Goal: Information Seeking & Learning: Learn about a topic

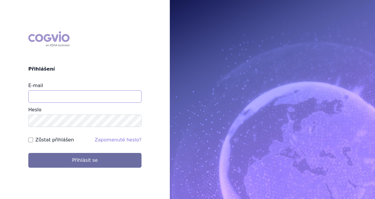
click at [55, 94] on input "E-mail" at bounding box center [84, 96] width 113 height 12
type input "lucie.x.tumova@gsk.com"
click at [28, 153] on button "Přihlásit se" at bounding box center [84, 160] width 113 height 15
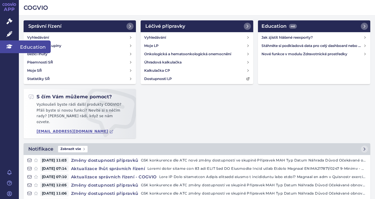
click at [28, 45] on span "Education" at bounding box center [35, 46] width 32 height 12
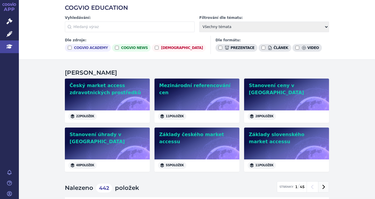
click at [321, 187] on icon at bounding box center [324, 187] width 8 height 8
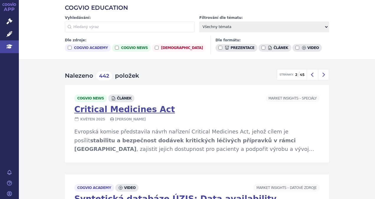
click at [240, 43] on div "Dle formátu: prezentace článek video" at bounding box center [269, 45] width 106 height 18
click at [296, 47] on input "video" at bounding box center [298, 48] width 4 height 4
checkbox input "true"
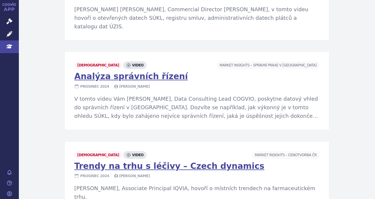
scroll to position [756, 0]
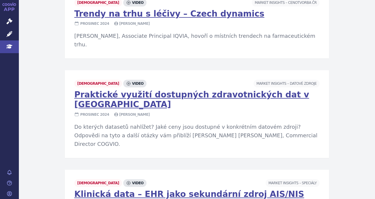
scroll to position [690, 0]
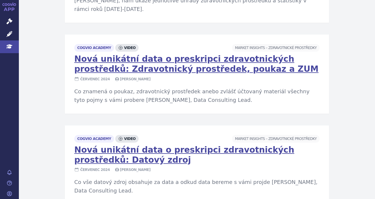
scroll to position [777, 0]
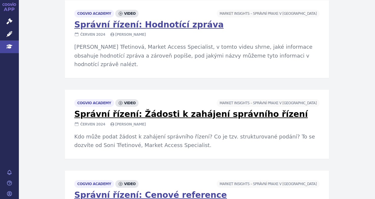
click at [156, 109] on link "Správní řízení: Žádosti k zahájení správního řízení" at bounding box center [191, 114] width 234 height 10
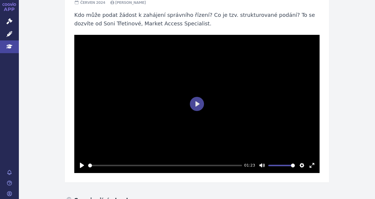
scroll to position [59, 0]
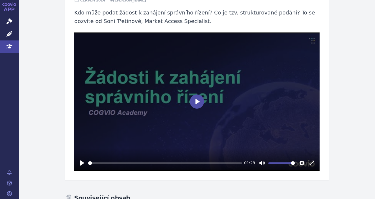
click at [193, 99] on button "Play" at bounding box center [197, 101] width 14 height 14
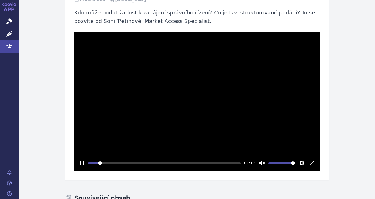
type input "6.84"
type input "0.65"
type input "6.96"
type input "0.65"
click at [283, 163] on input "Volume" at bounding box center [281, 163] width 27 height 6
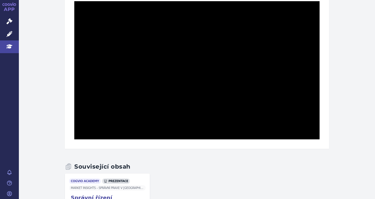
scroll to position [81, 0]
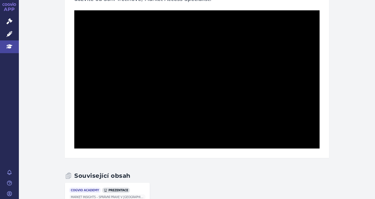
type input "99.98"
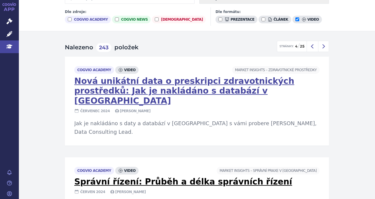
scroll to position [59, 0]
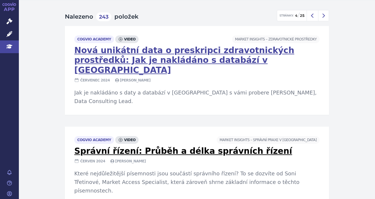
click at [146, 146] on link "Správní řízení: Průběh a délka správních řízení" at bounding box center [183, 151] width 218 height 10
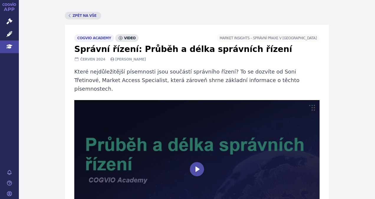
click at [199, 162] on button "Play" at bounding box center [197, 169] width 14 height 14
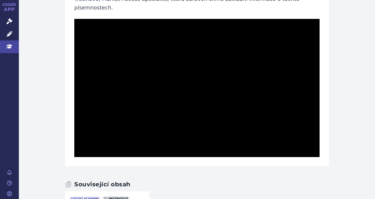
scroll to position [111, 0]
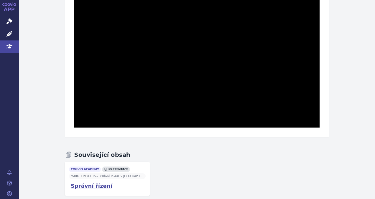
type input "99.97"
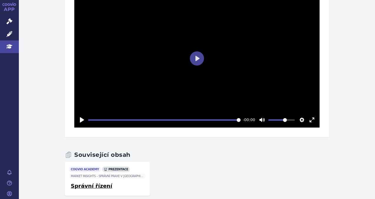
click at [81, 182] on link "Správní řízení" at bounding box center [92, 185] width 42 height 7
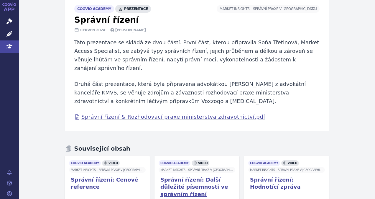
scroll to position [118, 0]
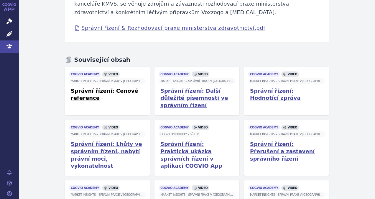
click at [88, 87] on link "Správní řízení: Cenové reference" at bounding box center [107, 94] width 73 height 15
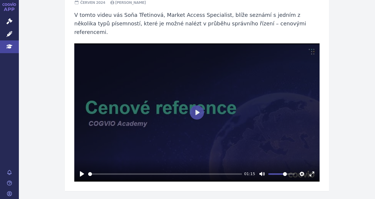
scroll to position [111, 0]
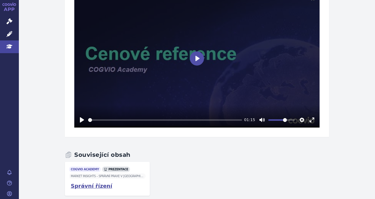
drag, startPoint x: 199, startPoint y: 51, endPoint x: 194, endPoint y: 56, distance: 6.7
click at [198, 52] on button "Play" at bounding box center [197, 58] width 14 height 14
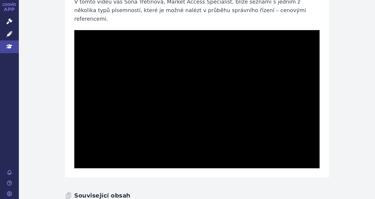
scroll to position [52, 0]
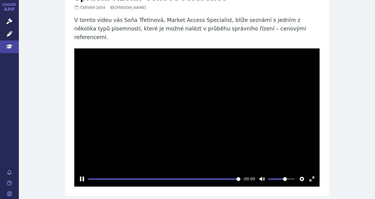
type input "99.96"
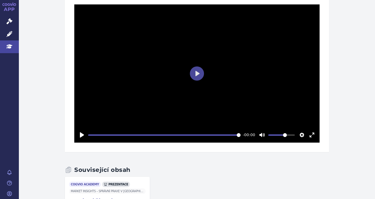
scroll to position [111, 0]
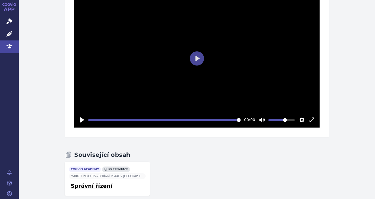
click at [82, 182] on link "Správní řízení" at bounding box center [92, 185] width 42 height 7
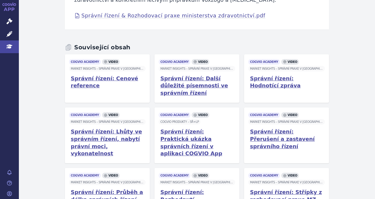
scroll to position [147, 0]
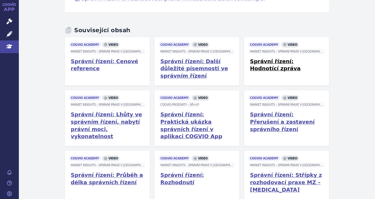
click at [254, 58] on link "Správní řízení: Hodnotící zpráva" at bounding box center [286, 65] width 73 height 15
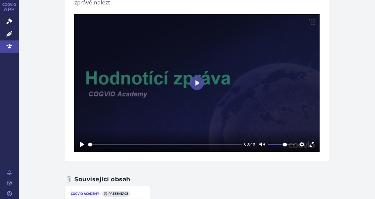
scroll to position [52, 0]
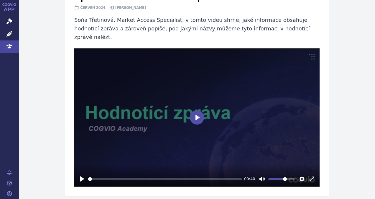
click at [192, 110] on button "Play" at bounding box center [197, 117] width 14 height 14
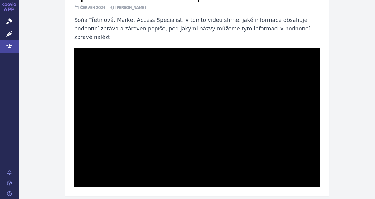
type input "99.98"
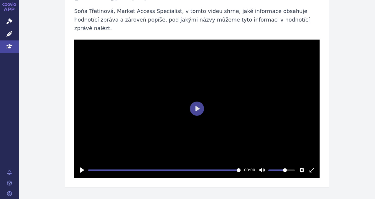
scroll to position [111, 0]
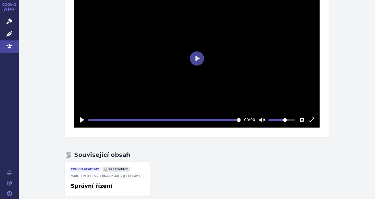
click at [92, 182] on link "Správní řízení" at bounding box center [92, 185] width 42 height 7
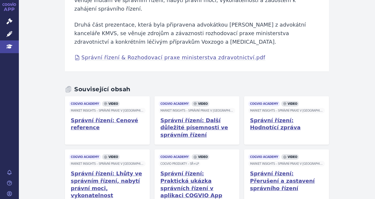
scroll to position [118, 0]
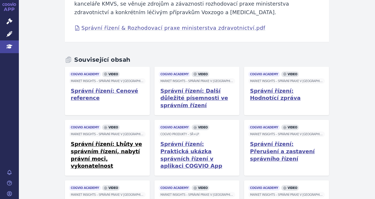
click at [91, 140] on link "Správní řízení: Lhůty ve správním řízení, nabytí právní moci, vykonatelnost" at bounding box center [107, 154] width 73 height 29
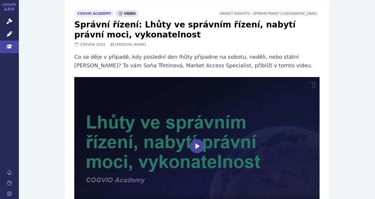
scroll to position [59, 0]
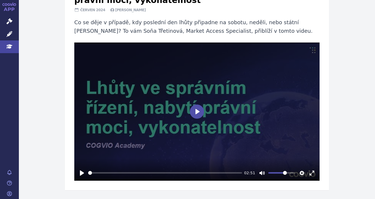
drag, startPoint x: 195, startPoint y: 109, endPoint x: 170, endPoint y: 132, distance: 33.6
click at [195, 109] on button "Play" at bounding box center [197, 111] width 14 height 14
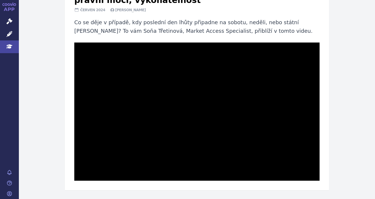
type input "99.97"
